Goal: Check status: Check status

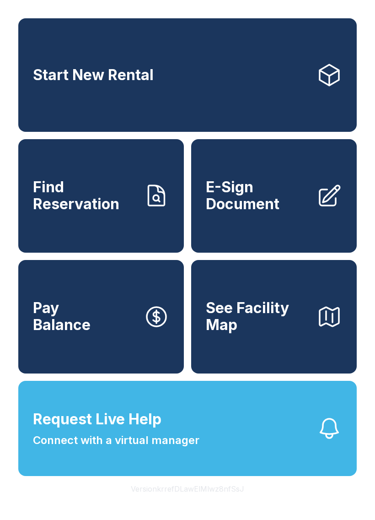
click at [254, 333] on span "See Facility Map" at bounding box center [257, 316] width 103 height 33
click at [141, 448] on span "Connect with a virtual manager" at bounding box center [116, 440] width 167 height 16
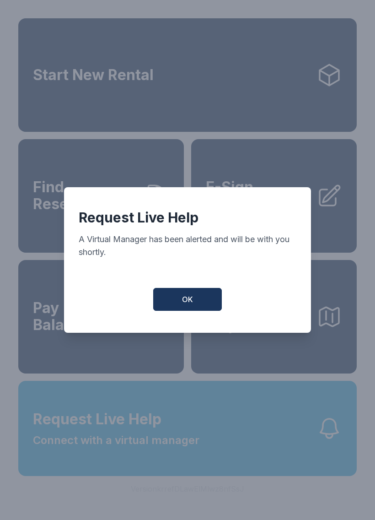
click at [186, 305] on span "OK" at bounding box center [187, 299] width 11 height 11
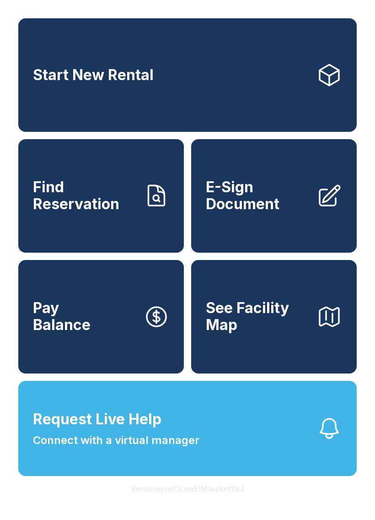
click at [76, 212] on span "Find Reservation" at bounding box center [84, 195] width 103 height 33
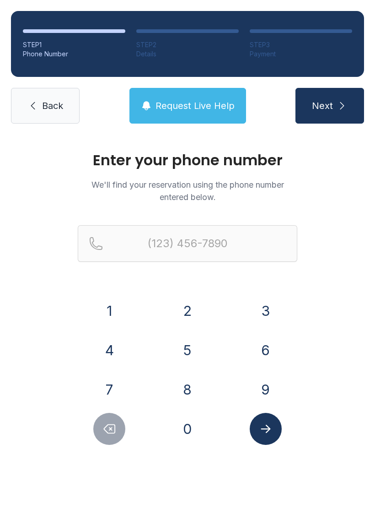
click at [103, 390] on button "7" at bounding box center [109, 389] width 32 height 32
click at [186, 415] on button "0" at bounding box center [188, 429] width 32 height 32
click at [107, 360] on button "4" at bounding box center [109, 350] width 32 height 32
click at [111, 385] on button "7" at bounding box center [109, 389] width 32 height 32
click at [255, 320] on button "3" at bounding box center [266, 311] width 32 height 32
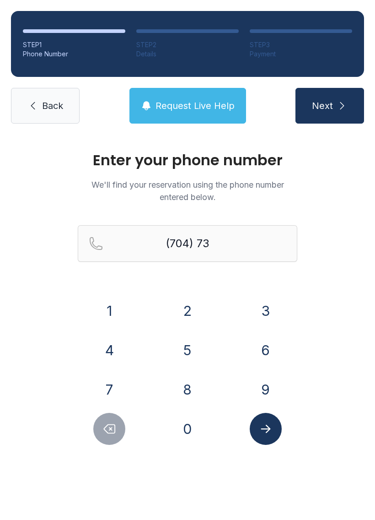
click at [262, 310] on button "3" at bounding box center [266, 311] width 32 height 32
click at [108, 400] on button "7" at bounding box center [109, 389] width 32 height 32
click at [265, 345] on button "6" at bounding box center [266, 350] width 32 height 32
click at [114, 352] on button "4" at bounding box center [109, 350] width 32 height 32
click at [105, 379] on button "7" at bounding box center [109, 389] width 32 height 32
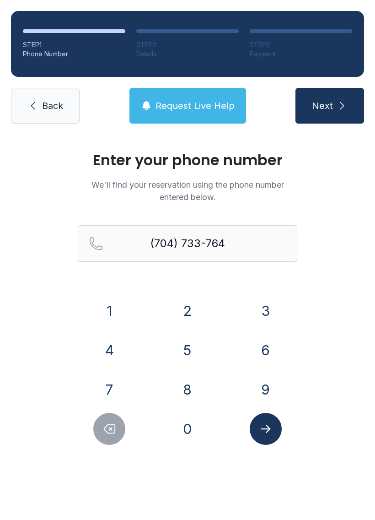
type input "[PHONE_NUMBER]"
click at [264, 432] on icon "Submit lookup form" at bounding box center [266, 429] width 14 height 14
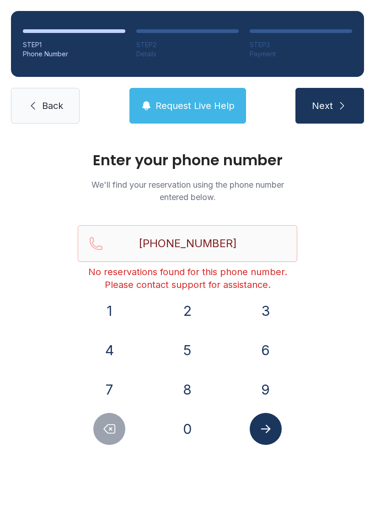
click at [195, 92] on button "Request Live Help" at bounding box center [187, 106] width 117 height 36
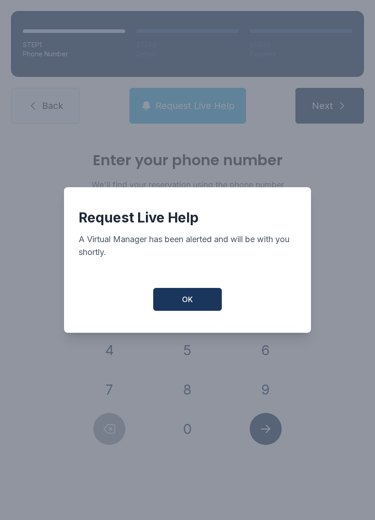
click at [198, 300] on button "OK" at bounding box center [187, 299] width 69 height 23
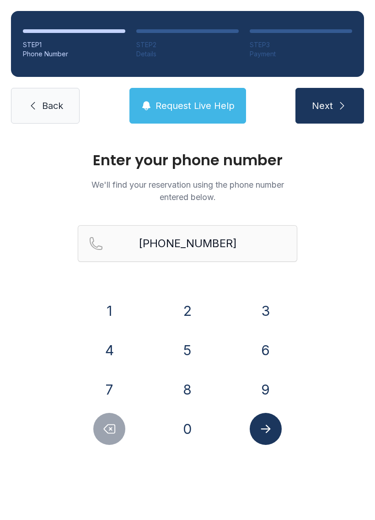
click at [60, 121] on link "Back" at bounding box center [45, 106] width 69 height 36
